Goal: Find specific page/section: Find specific page/section

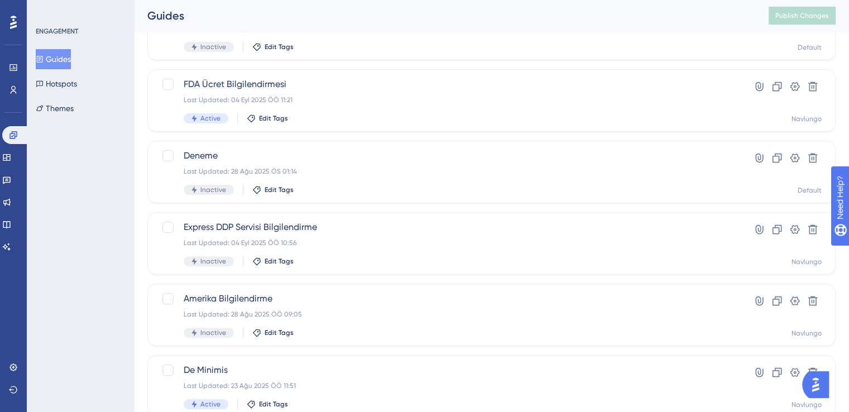
scroll to position [449, 0]
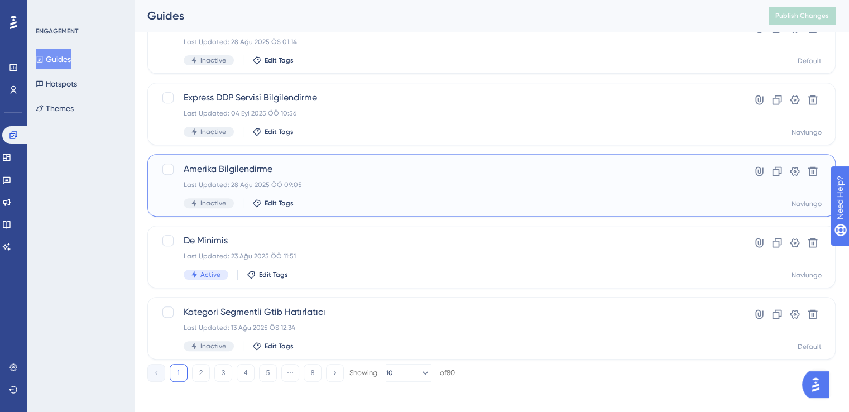
drag, startPoint x: 234, startPoint y: 175, endPoint x: 113, endPoint y: 186, distance: 121.1
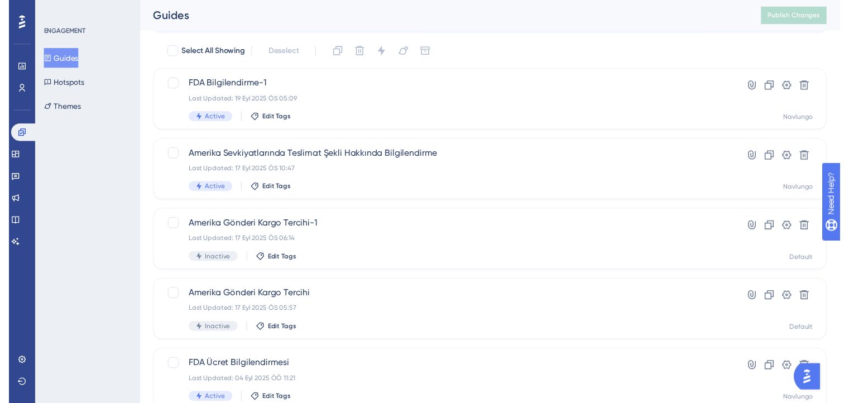
scroll to position [0, 0]
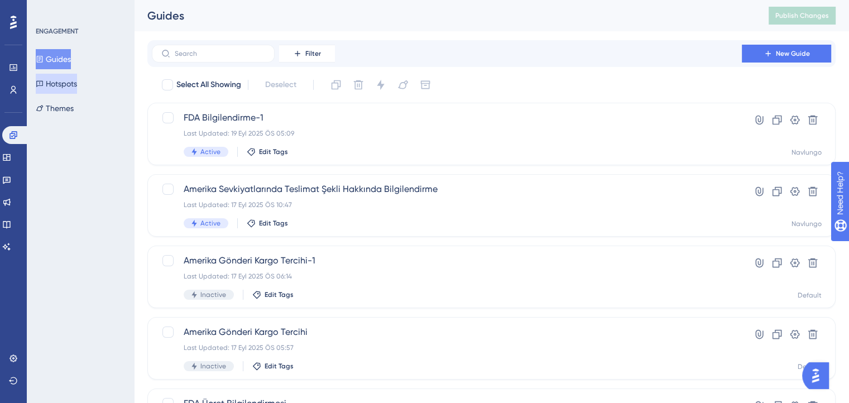
click at [77, 81] on button "Hotspots" at bounding box center [56, 84] width 41 height 20
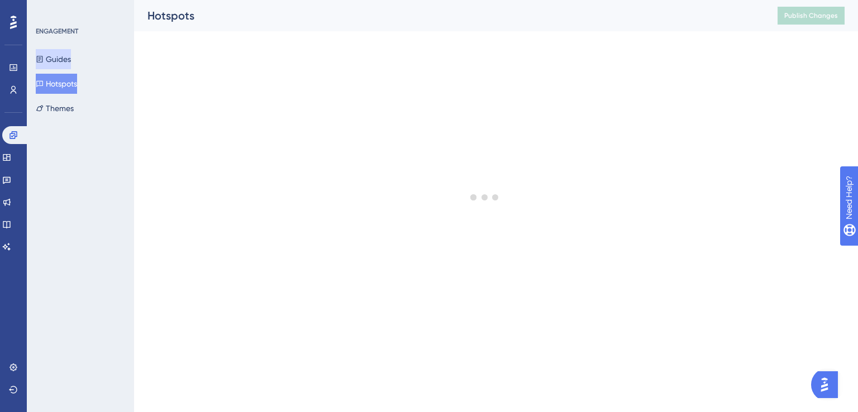
click at [71, 65] on button "Guides" at bounding box center [53, 59] width 35 height 20
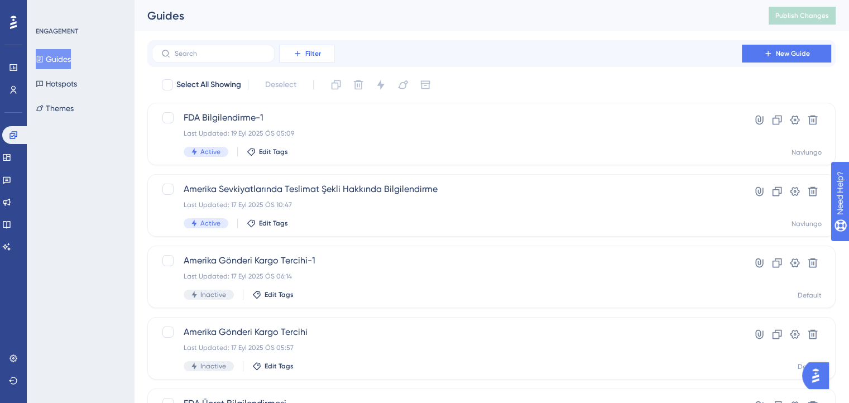
click at [308, 58] on span "Filter" at bounding box center [313, 53] width 16 height 9
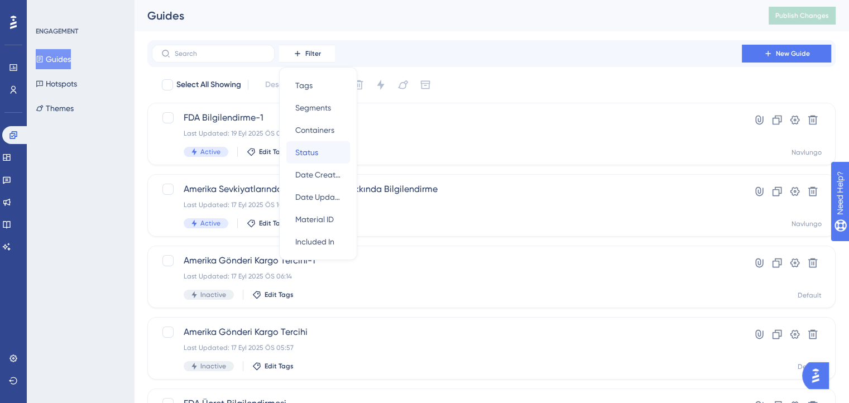
click at [302, 152] on span "Status" at bounding box center [306, 152] width 23 height 13
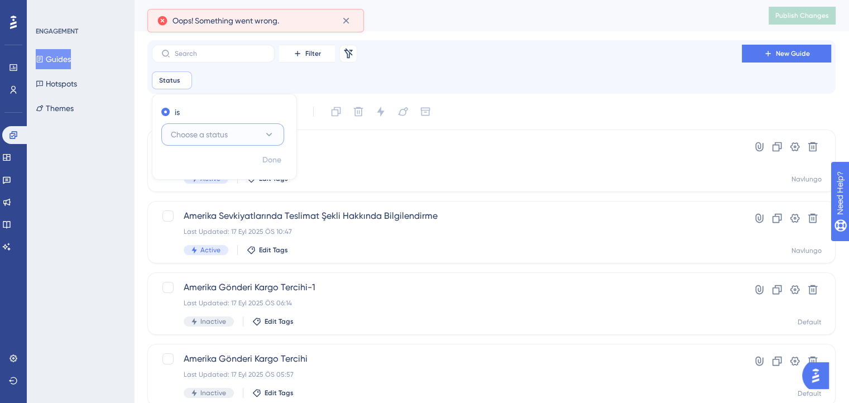
click at [214, 138] on span "Choose a status" at bounding box center [199, 134] width 57 height 13
click at [201, 164] on div "Active Active" at bounding box center [223, 168] width 90 height 22
click at [482, 114] on div "Select All Showing Deselect" at bounding box center [498, 112] width 675 height 18
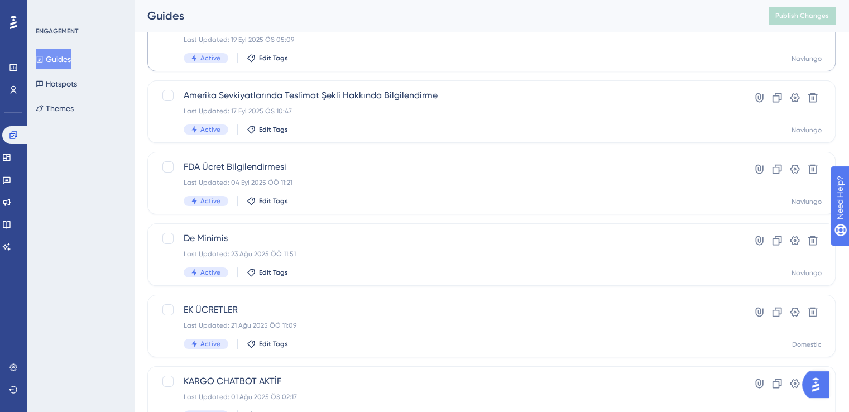
scroll to position [481, 0]
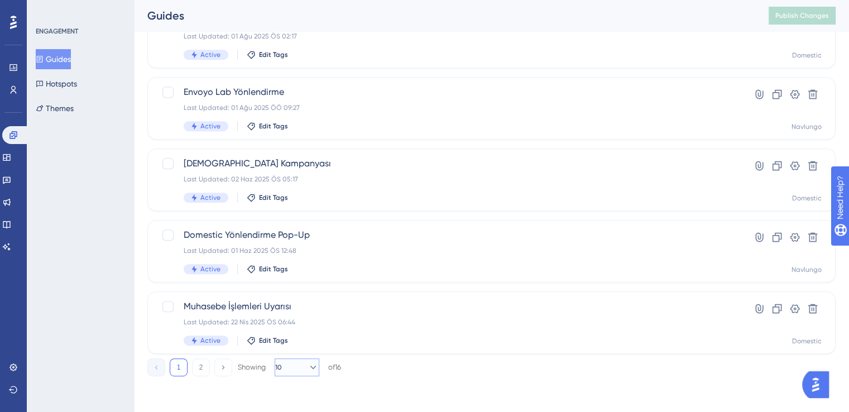
click at [298, 365] on button "10" at bounding box center [297, 367] width 45 height 18
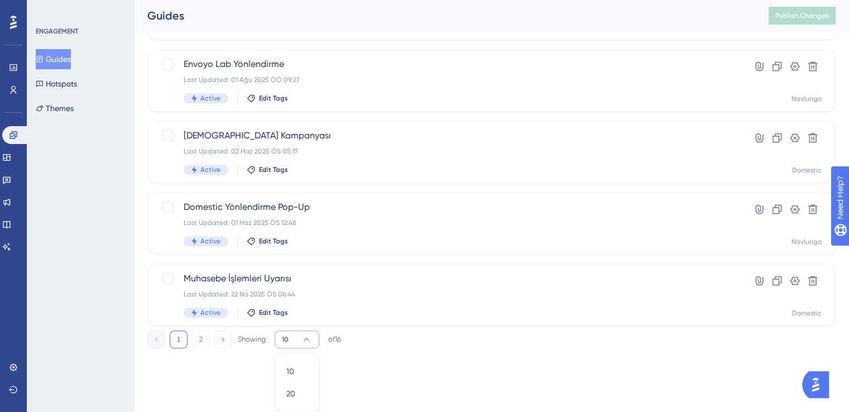
click at [280, 385] on div "10 10 20 20" at bounding box center [297, 382] width 45 height 59
click at [289, 391] on span "20" at bounding box center [290, 393] width 9 height 13
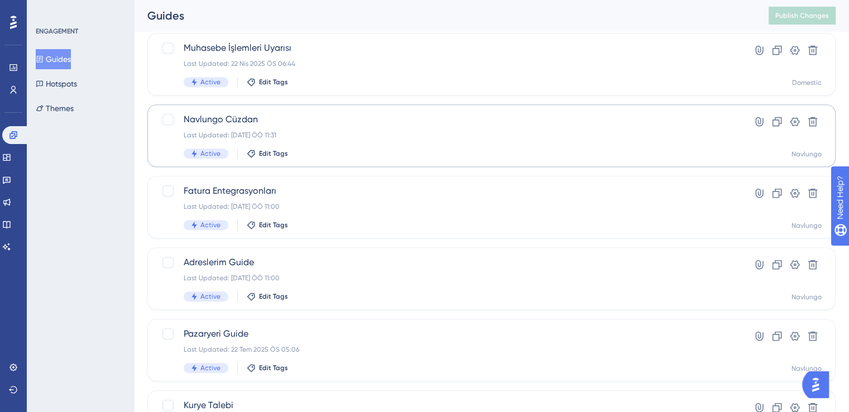
scroll to position [710, 0]
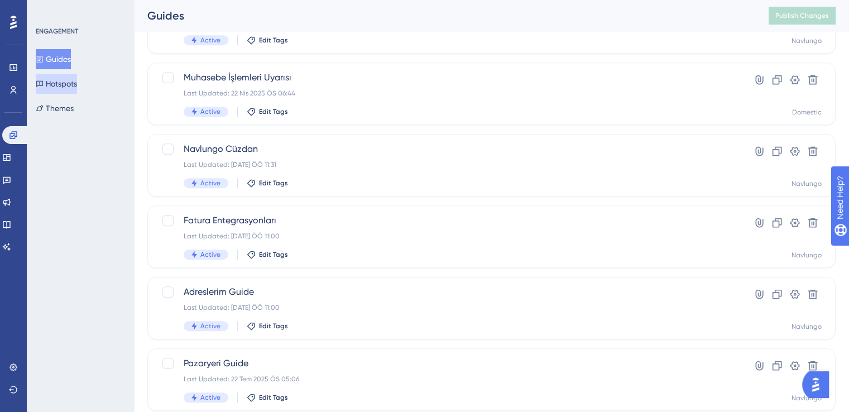
click at [77, 83] on button "Hotspots" at bounding box center [56, 84] width 41 height 20
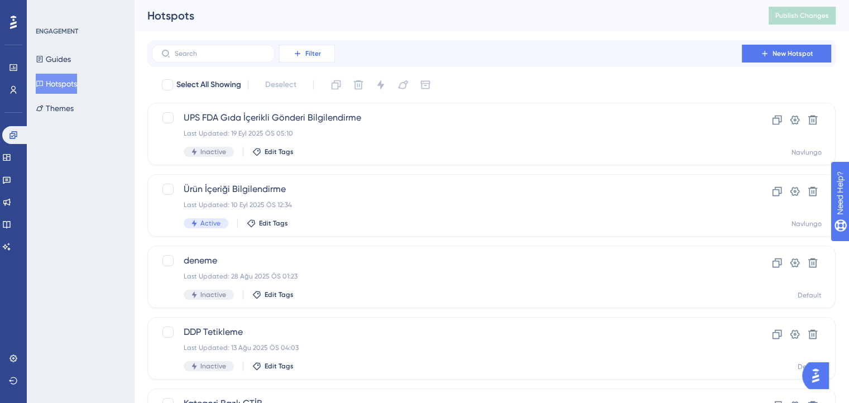
click at [312, 61] on button "Filter" at bounding box center [307, 54] width 56 height 18
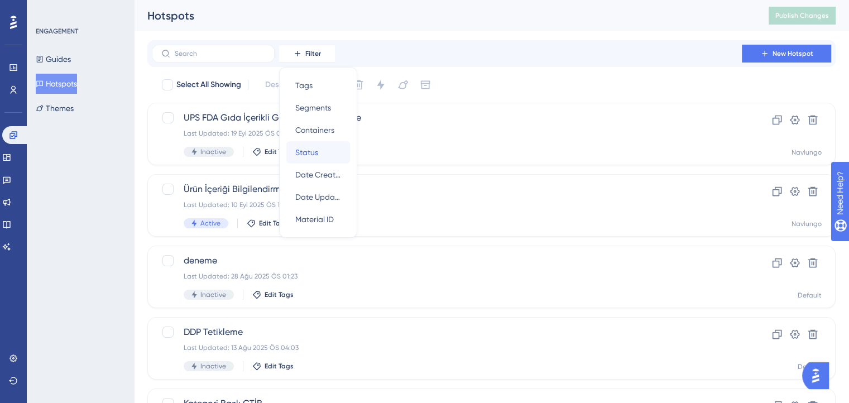
click at [291, 153] on button "Status Status" at bounding box center [318, 152] width 64 height 22
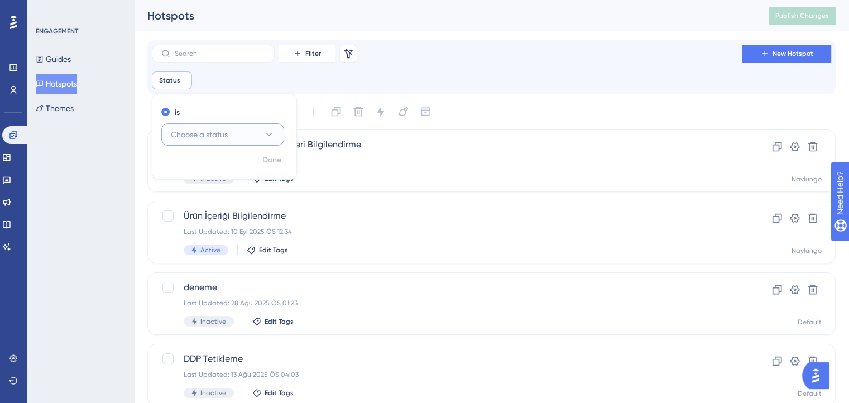
click at [264, 143] on button "Choose a status" at bounding box center [222, 134] width 123 height 22
click at [222, 164] on div "Active Active" at bounding box center [223, 168] width 90 height 22
click at [275, 164] on span "Done" at bounding box center [271, 160] width 19 height 13
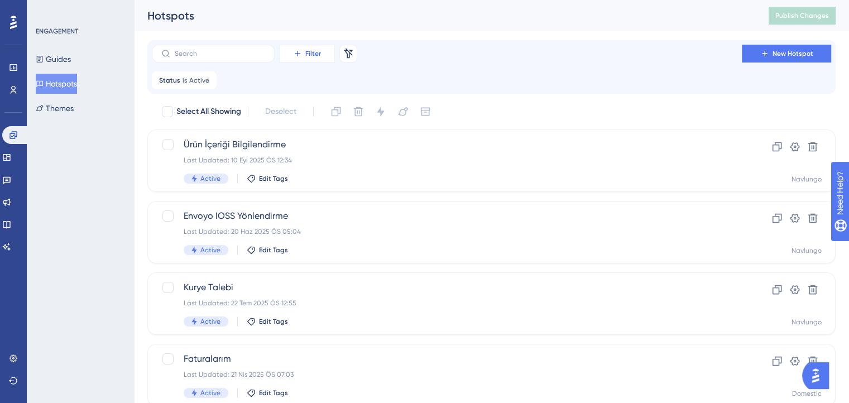
click at [317, 61] on button "Filter" at bounding box center [307, 54] width 56 height 18
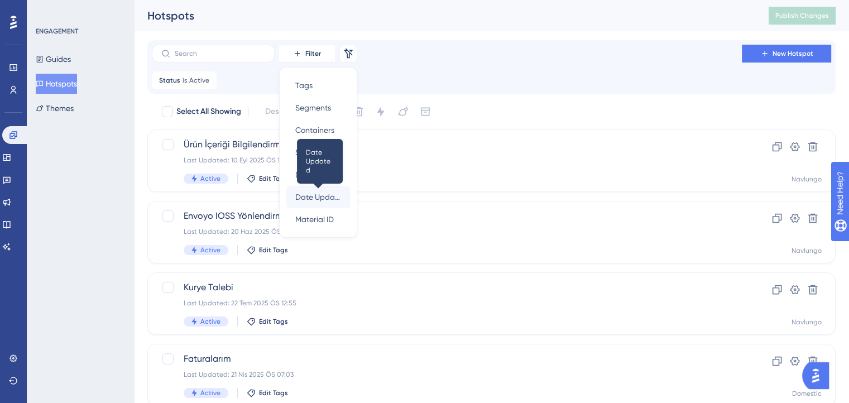
scroll to position [11, 0]
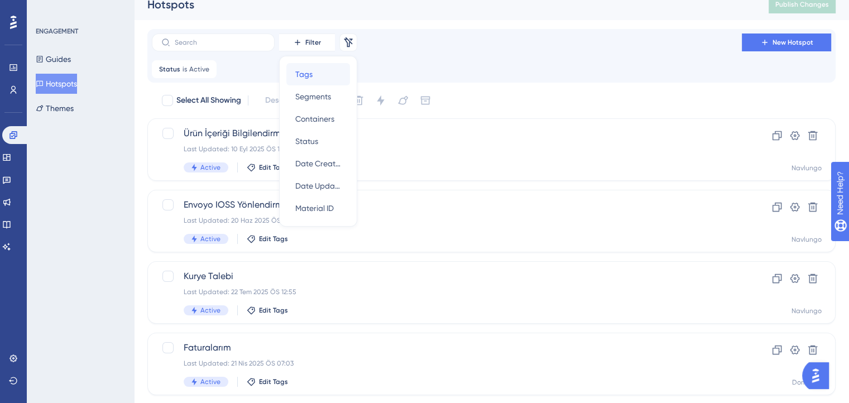
click at [309, 79] on span "Tags" at bounding box center [303, 74] width 17 height 13
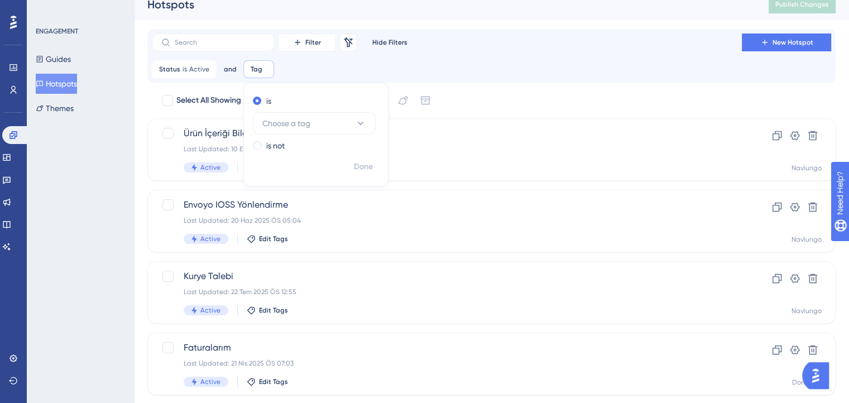
click at [309, 79] on div "Filter Remove Filters Hide Filters New Hotspot Status is Active Active Remove a…" at bounding box center [491, 56] width 688 height 54
click at [315, 45] on span "Filter" at bounding box center [313, 42] width 16 height 9
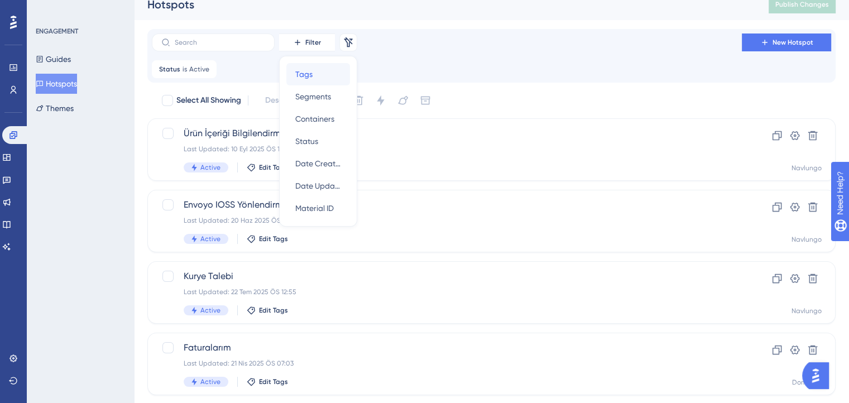
click at [314, 79] on div "Tags Tags" at bounding box center [318, 74] width 46 height 22
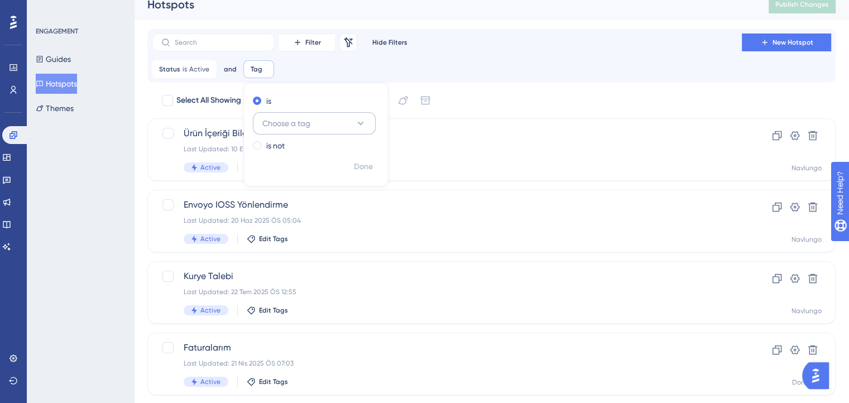
click at [323, 121] on button "Choose a tag" at bounding box center [314, 123] width 123 height 22
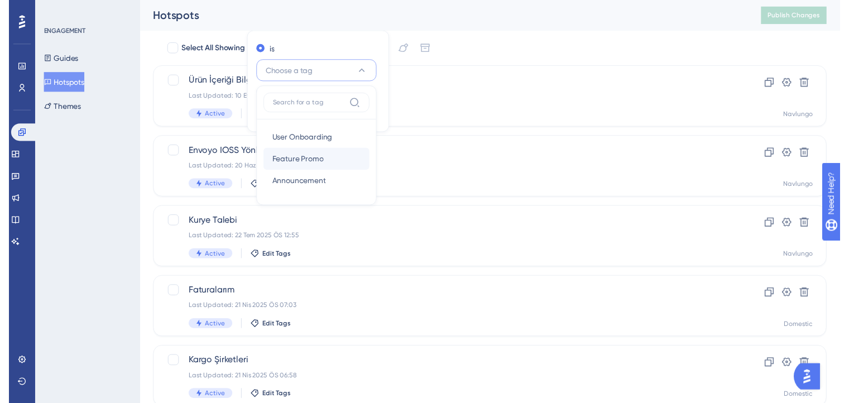
scroll to position [0, 0]
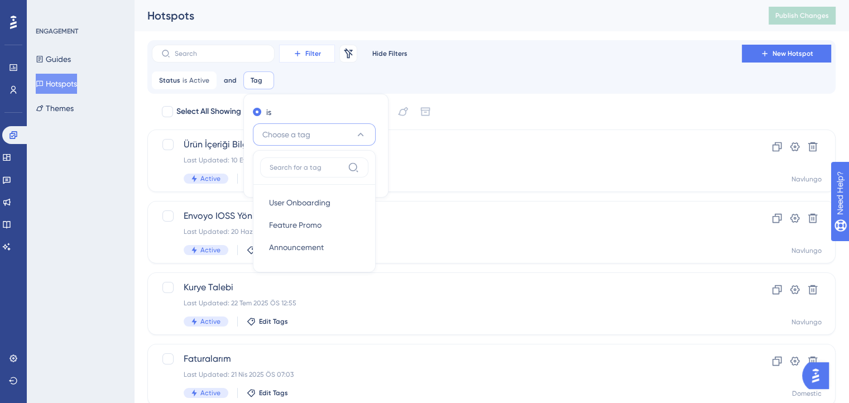
click at [316, 56] on span "Filter" at bounding box center [313, 53] width 16 height 9
click at [354, 74] on div "Tags Tags Segments Segments Containers Containers Status Status Date Created Da…" at bounding box center [318, 152] width 78 height 171
click at [389, 74] on div "Status is Active Active Remove and Tag Remove is Choose a tag User Onboarding U…" at bounding box center [492, 80] width 680 height 18
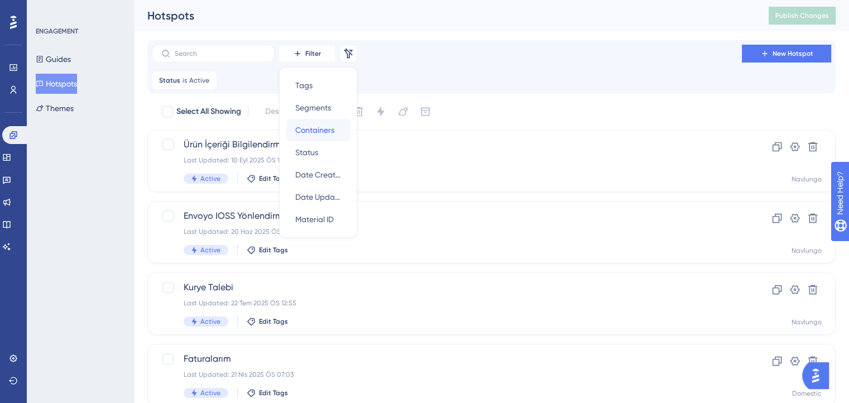
click at [313, 123] on span "Containers" at bounding box center [314, 129] width 39 height 13
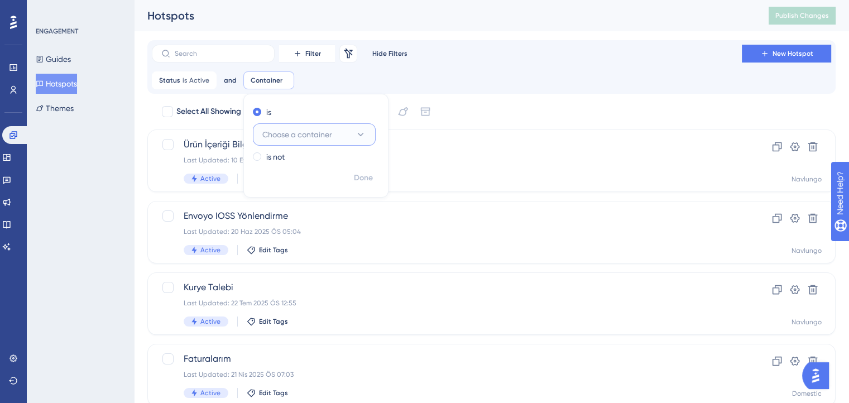
click at [306, 137] on span "Choose a container" at bounding box center [297, 134] width 70 height 13
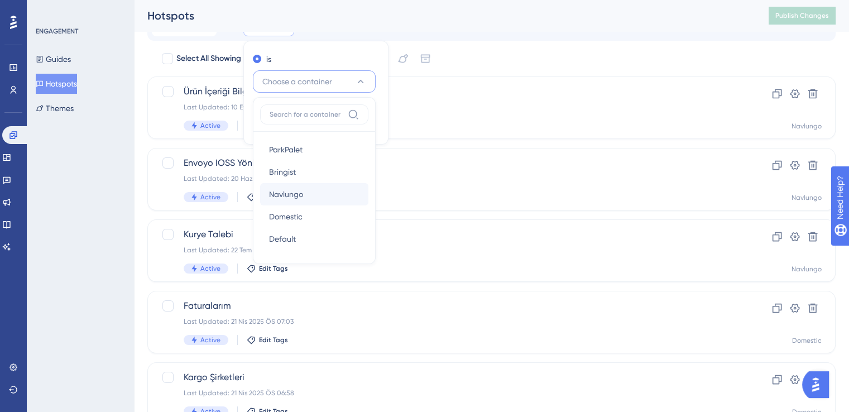
scroll to position [54, 0]
click at [291, 195] on span "Navlungo" at bounding box center [286, 193] width 34 height 13
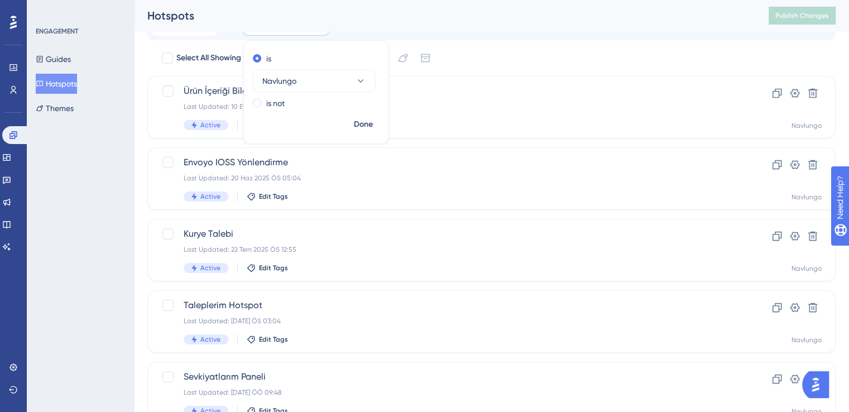
click at [142, 181] on div "Performance Users Engagement Widgets Feedback Product Updates Knowledge Base AI…" at bounding box center [491, 250] width 715 height 527
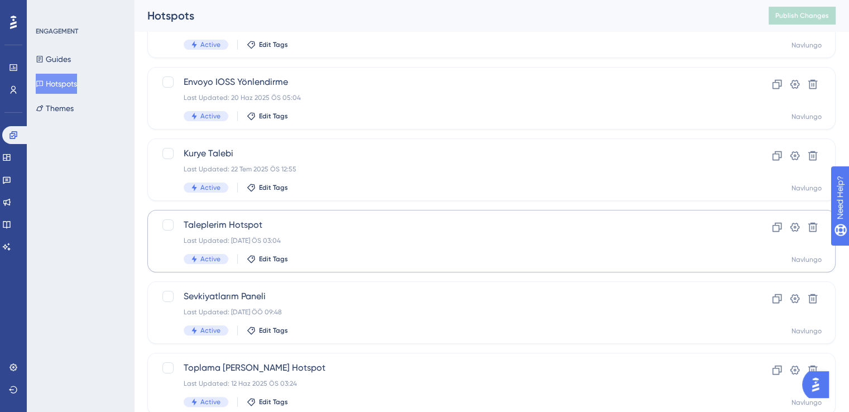
scroll to position [173, 0]
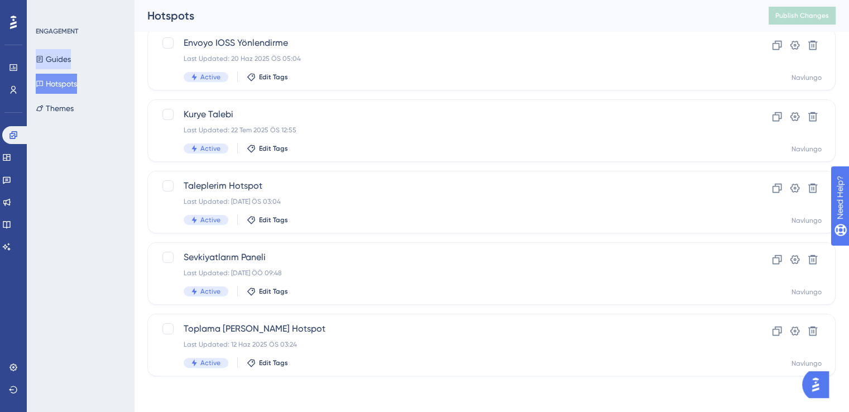
click at [58, 59] on button "Guides" at bounding box center [53, 59] width 35 height 20
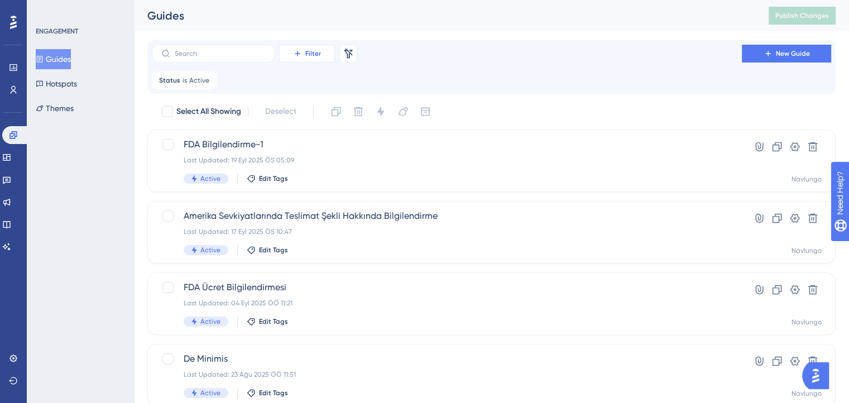
click at [315, 49] on span "Filter" at bounding box center [313, 53] width 16 height 9
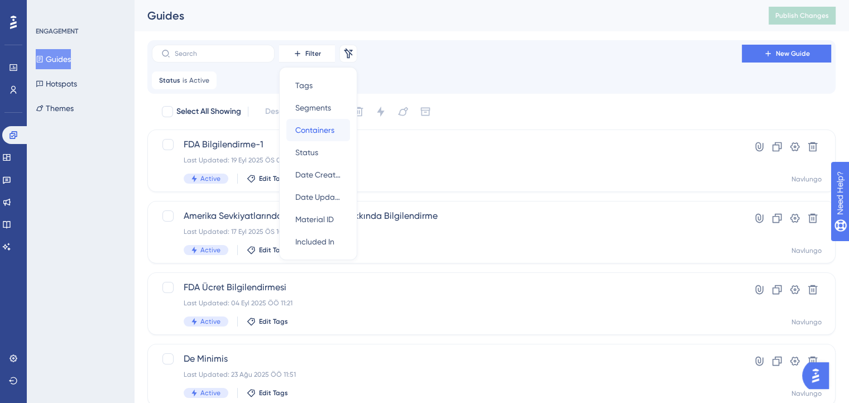
click at [310, 131] on span "Containers" at bounding box center [314, 129] width 39 height 13
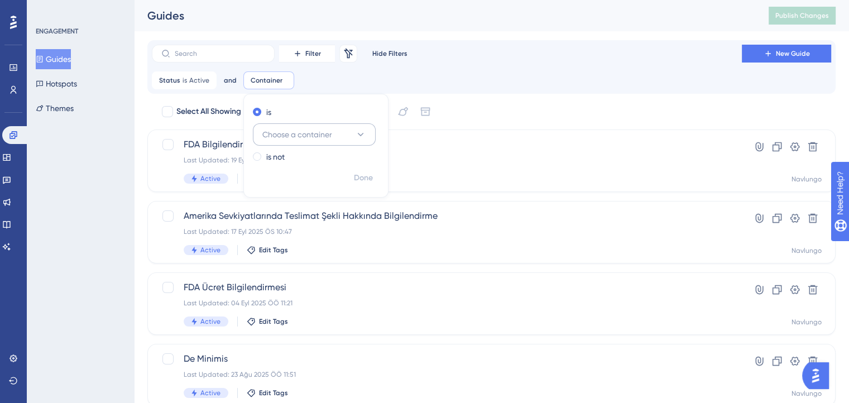
click at [295, 136] on span "Choose a container" at bounding box center [297, 134] width 70 height 13
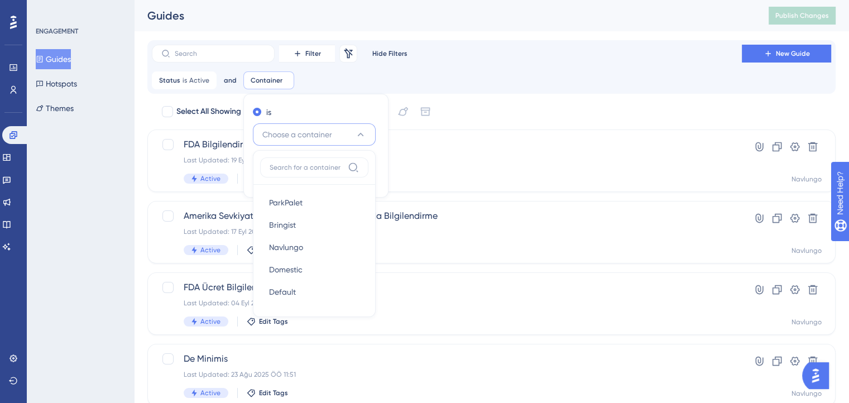
scroll to position [30, 0]
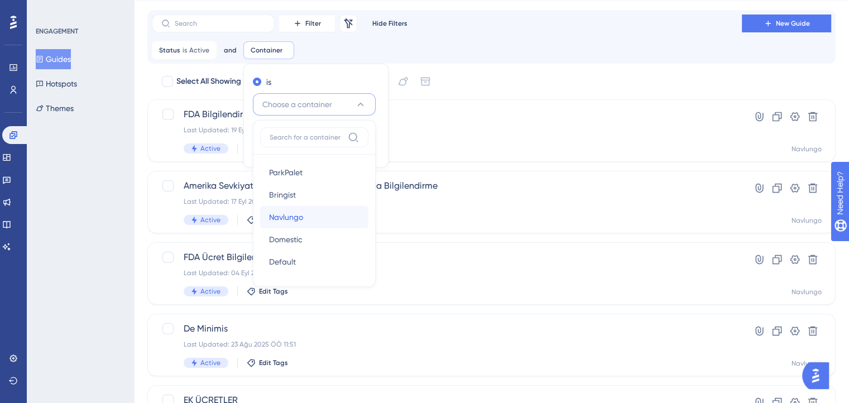
click at [284, 212] on span "Navlungo" at bounding box center [286, 217] width 34 height 13
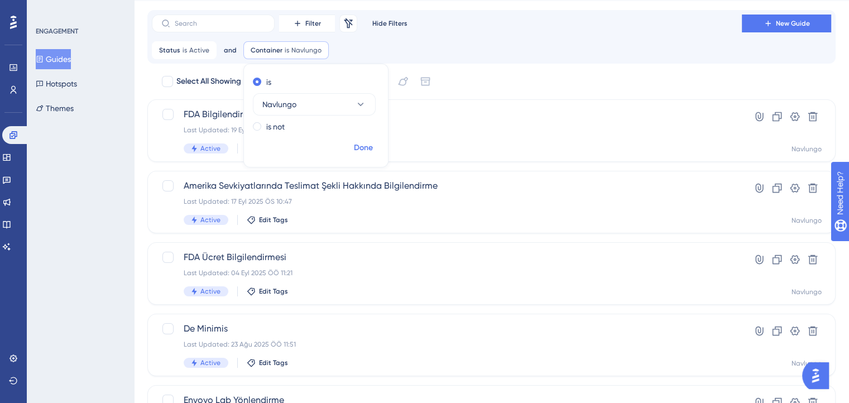
click at [360, 150] on span "Done" at bounding box center [363, 147] width 19 height 13
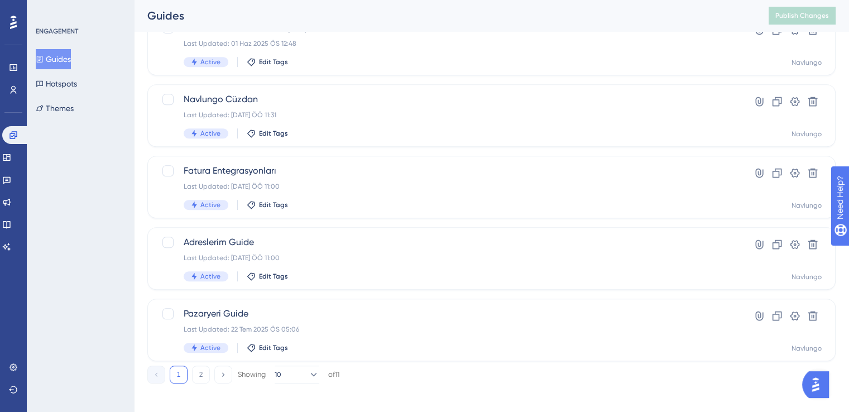
scroll to position [481, 0]
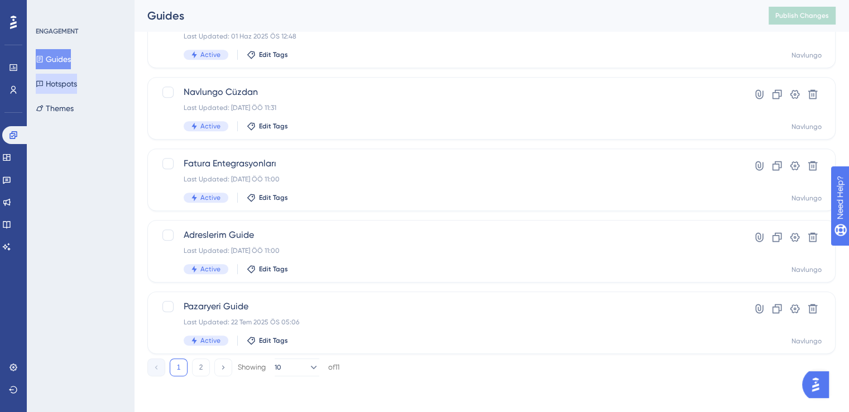
click at [77, 89] on button "Hotspots" at bounding box center [56, 84] width 41 height 20
